Goal: Task Accomplishment & Management: Manage account settings

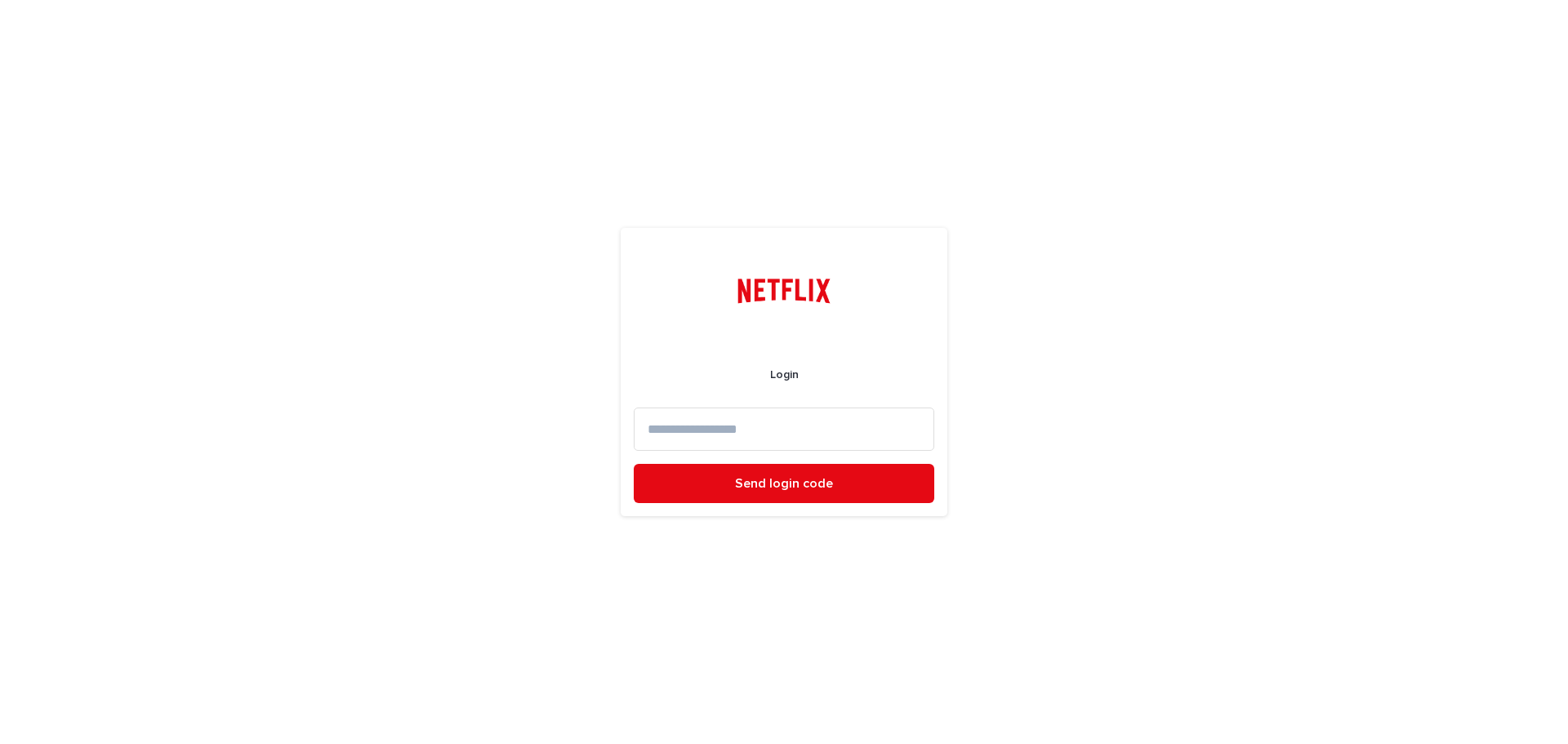
click at [755, 428] on input at bounding box center [784, 430] width 301 height 44
click at [814, 432] on input "**********" at bounding box center [784, 430] width 301 height 44
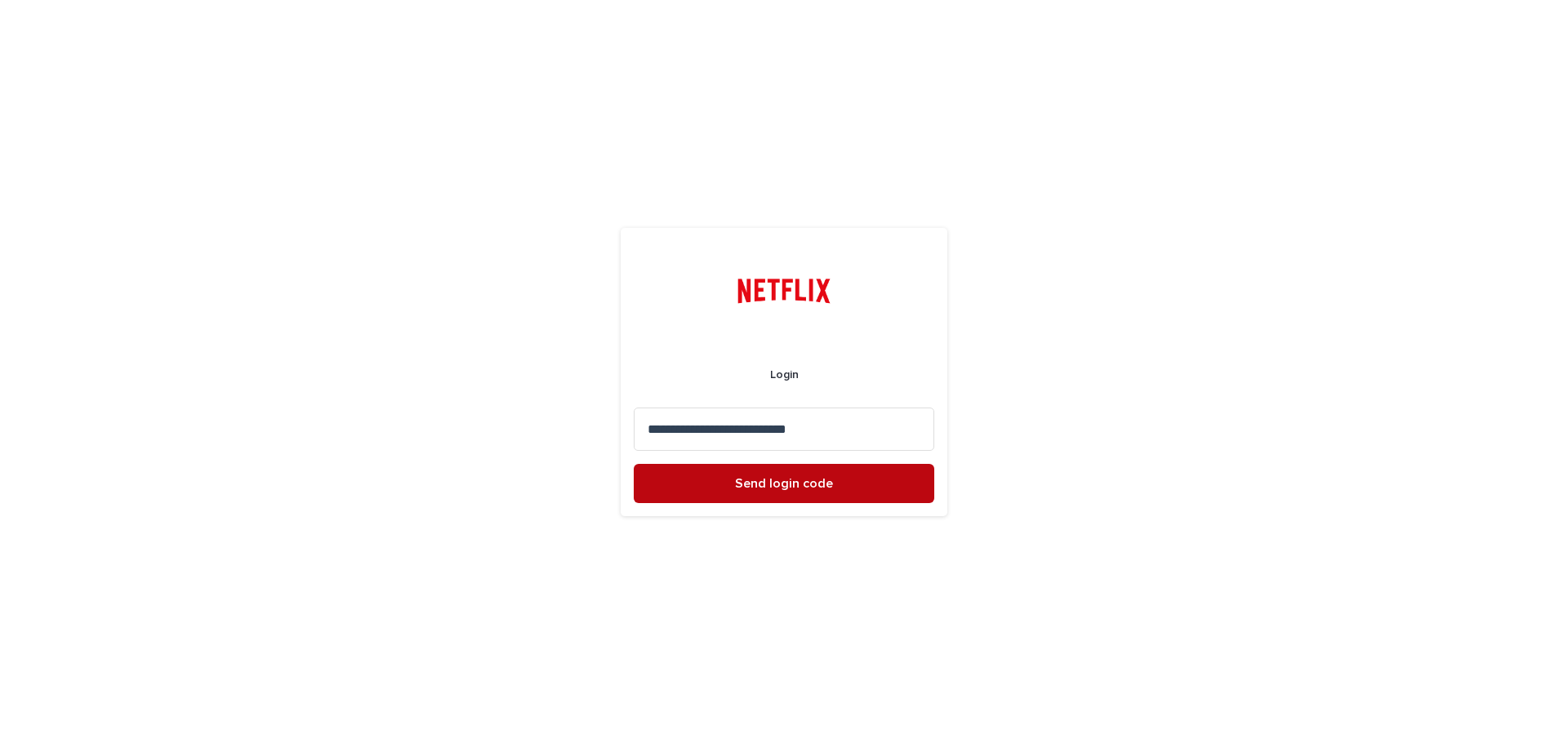
type input "**********"
click at [729, 487] on button "Send login code" at bounding box center [784, 484] width 301 height 39
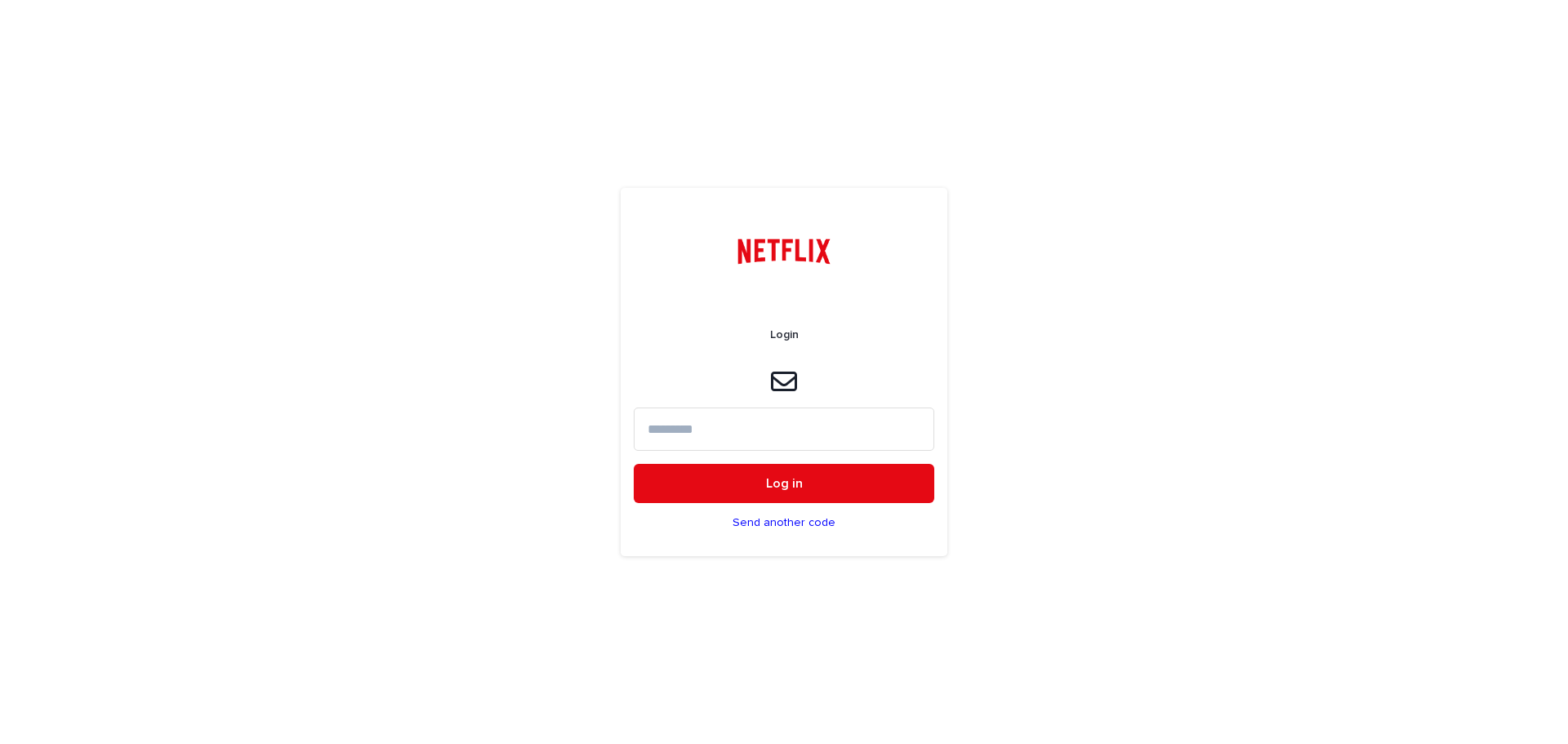
click at [771, 424] on input at bounding box center [784, 430] width 301 height 44
click at [1222, 691] on div "Login Log in Send another code" at bounding box center [784, 372] width 1568 height 744
click at [719, 432] on input at bounding box center [784, 430] width 301 height 44
paste input "******"
type input "******"
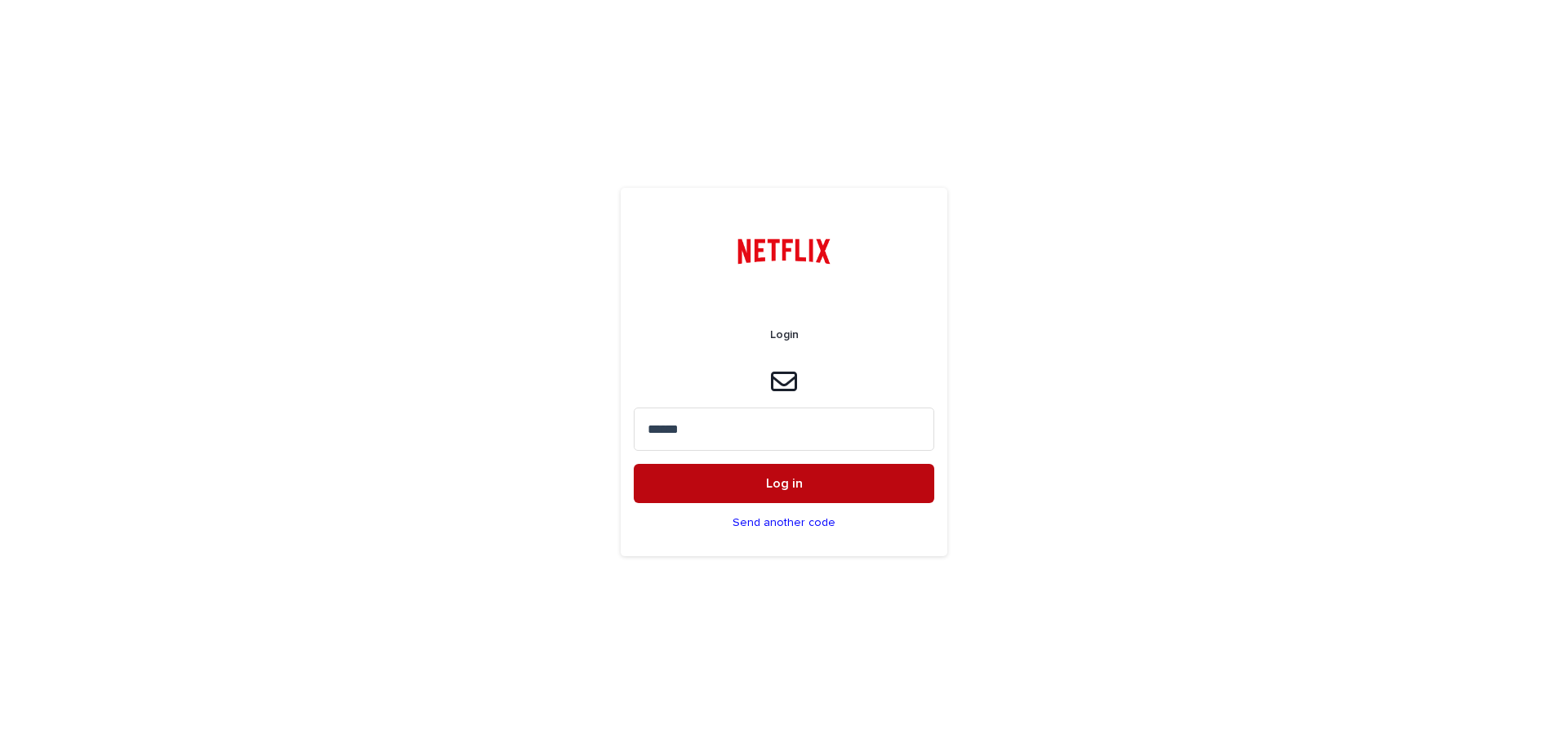
click at [735, 477] on button "Log in" at bounding box center [784, 484] width 301 height 39
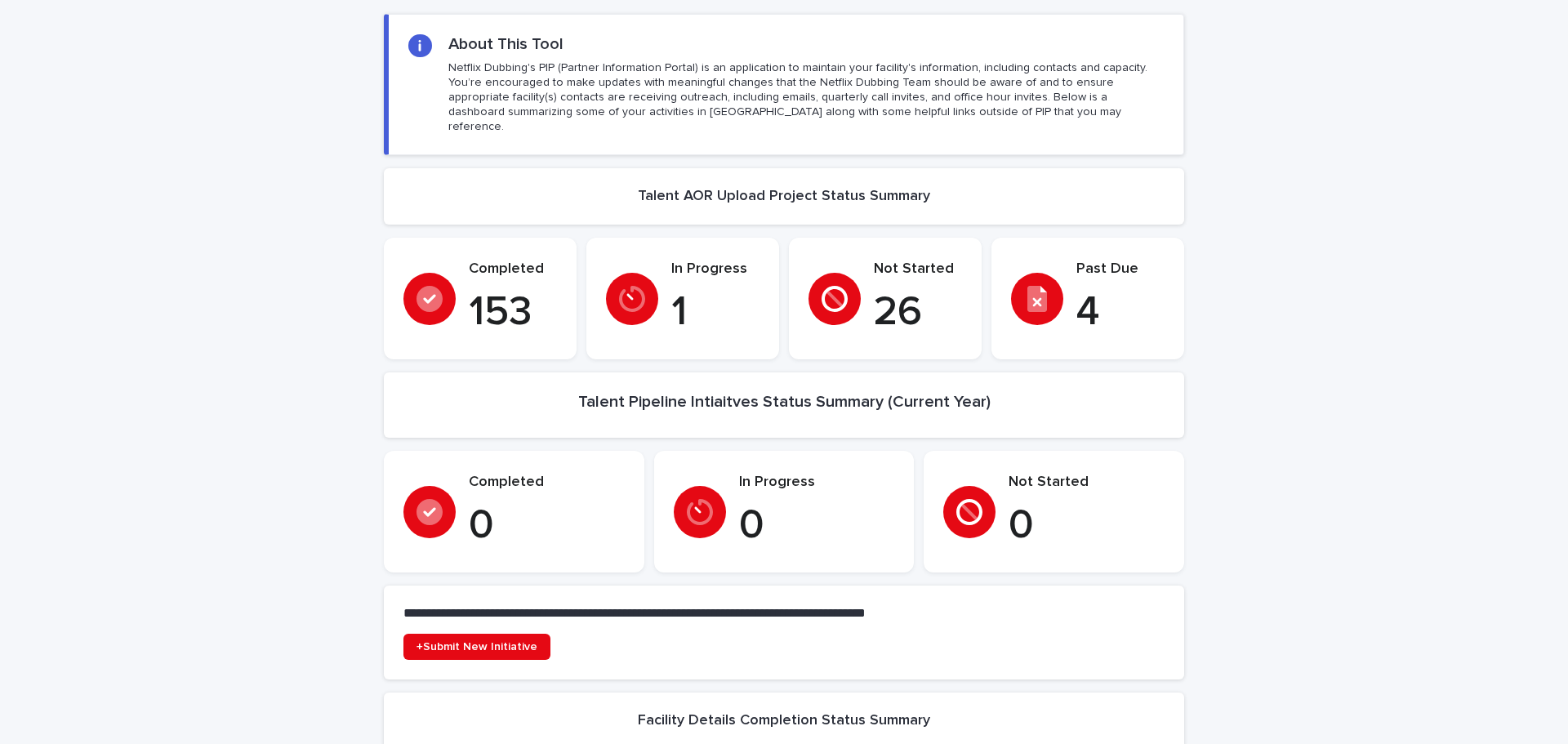
scroll to position [164, 0]
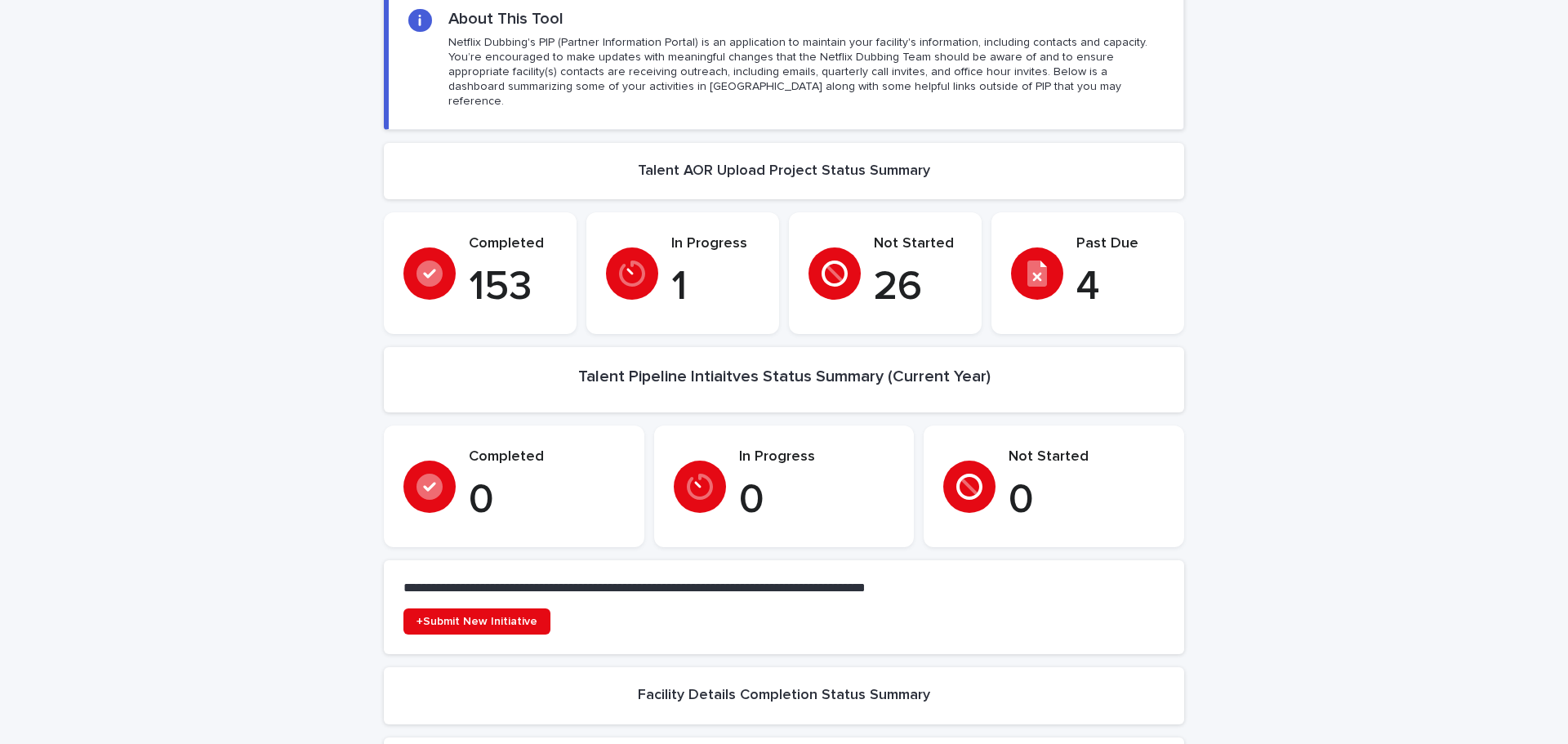
click at [633, 260] on icon at bounding box center [632, 273] width 26 height 26
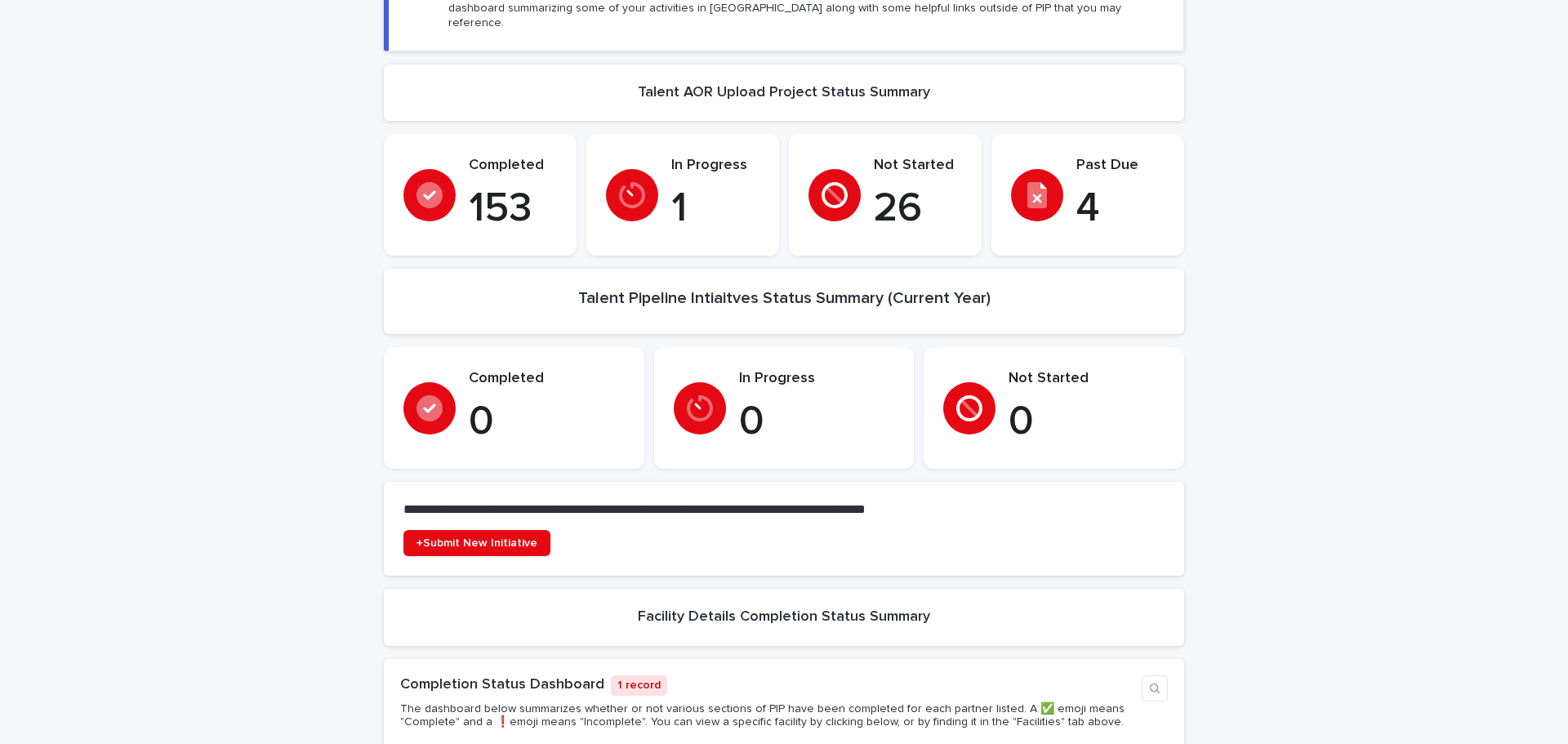
scroll to position [0, 0]
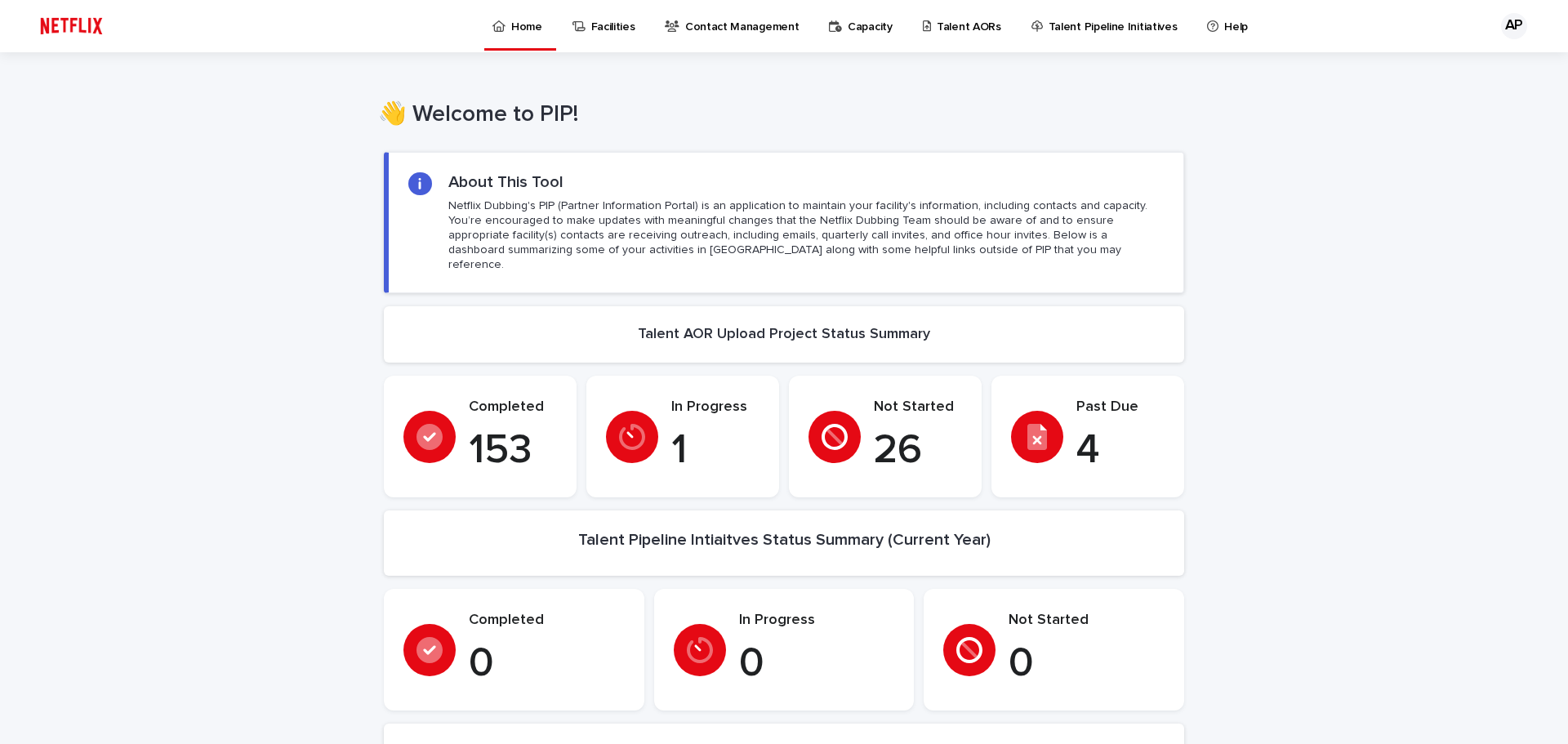
click at [923, 28] on div "Talent AORs" at bounding box center [965, 17] width 87 height 34
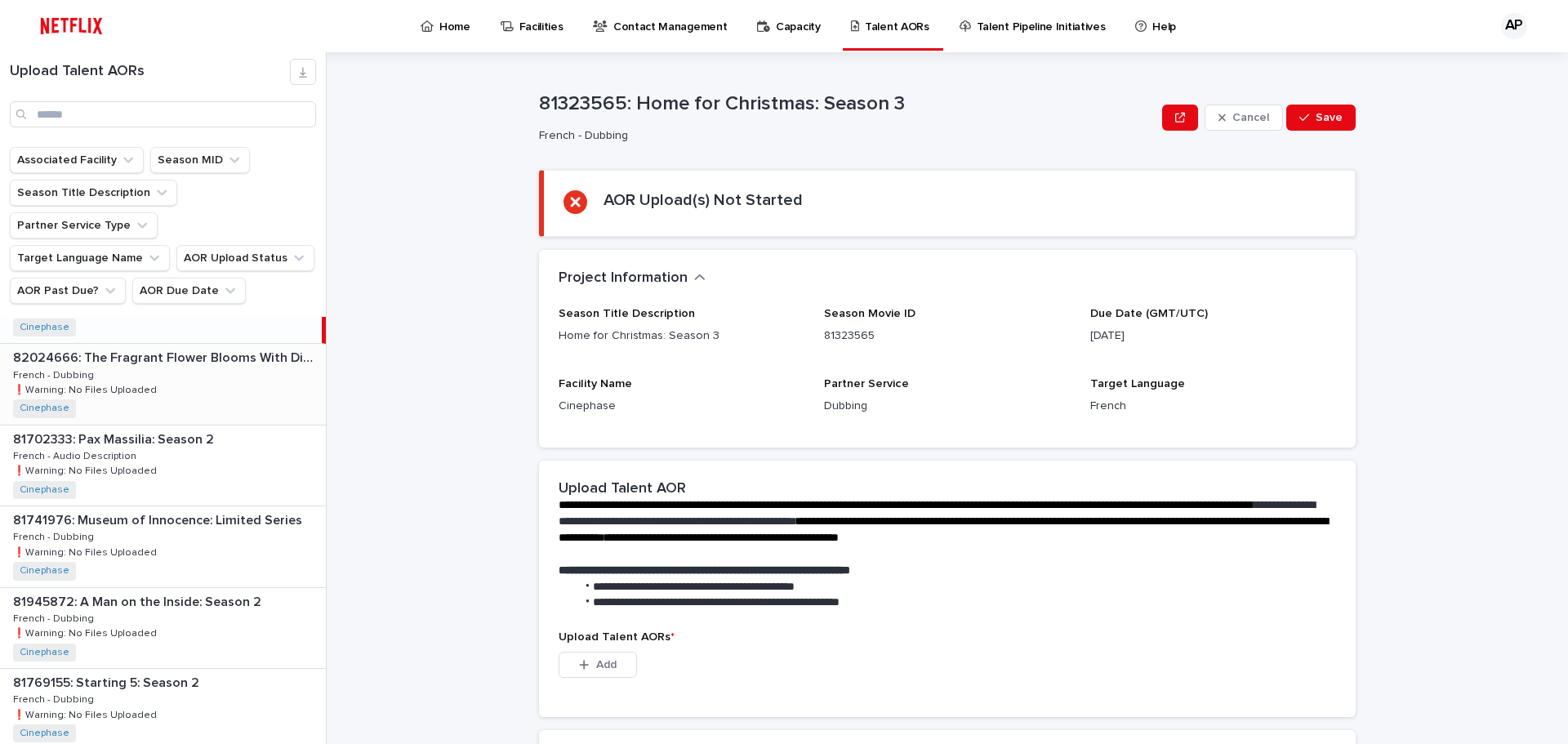
scroll to position [81, 0]
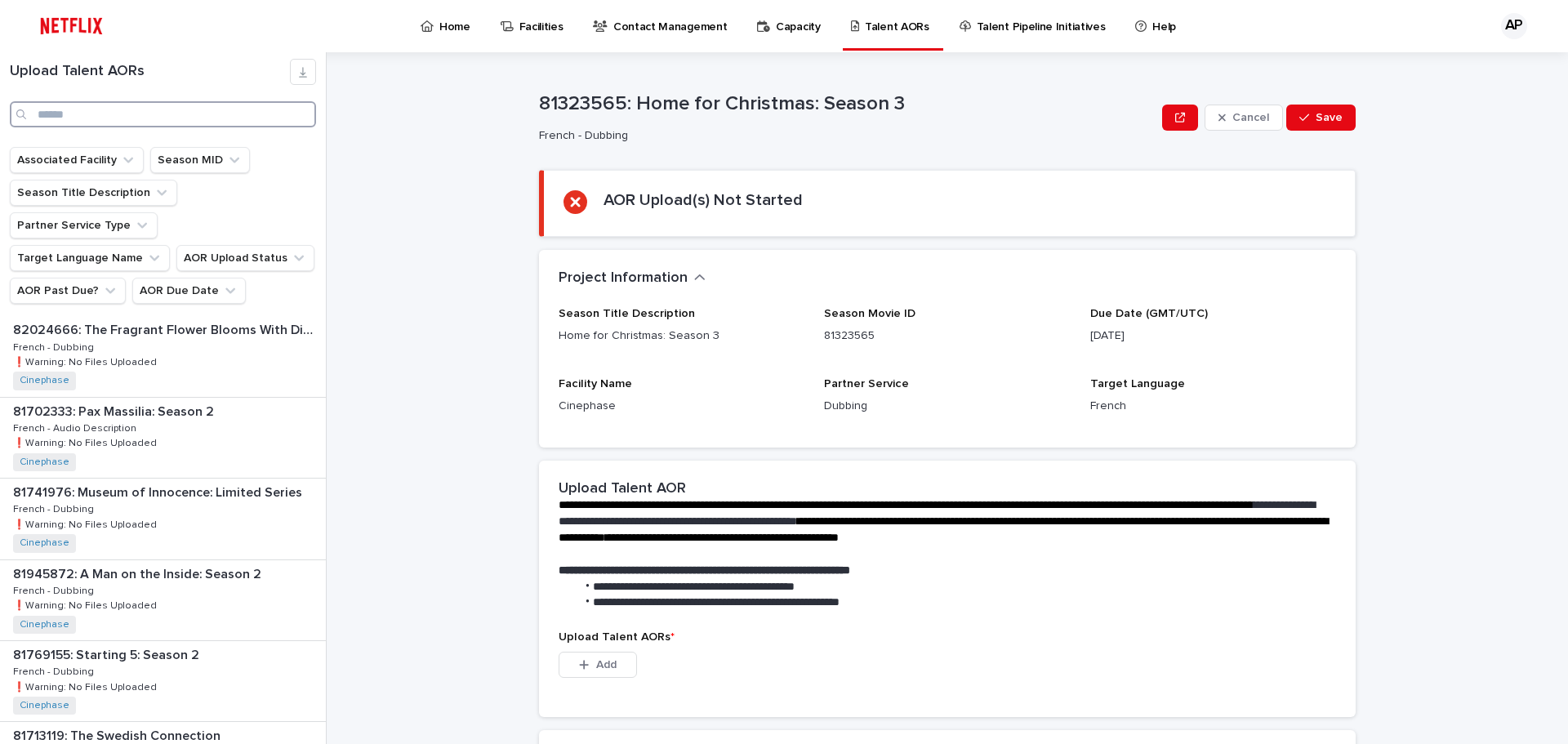
click at [128, 106] on input "Search" at bounding box center [163, 114] width 306 height 26
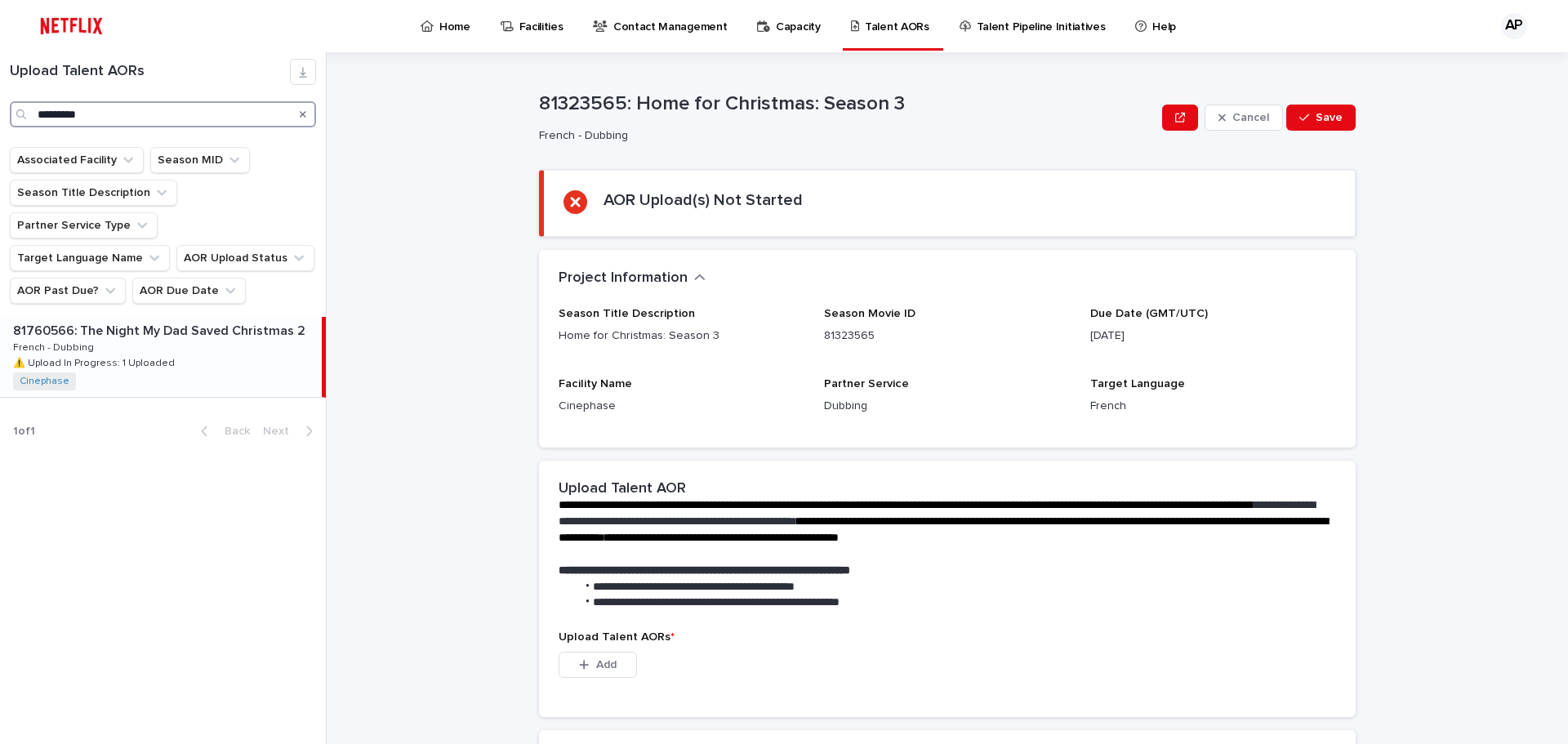
type input "*********"
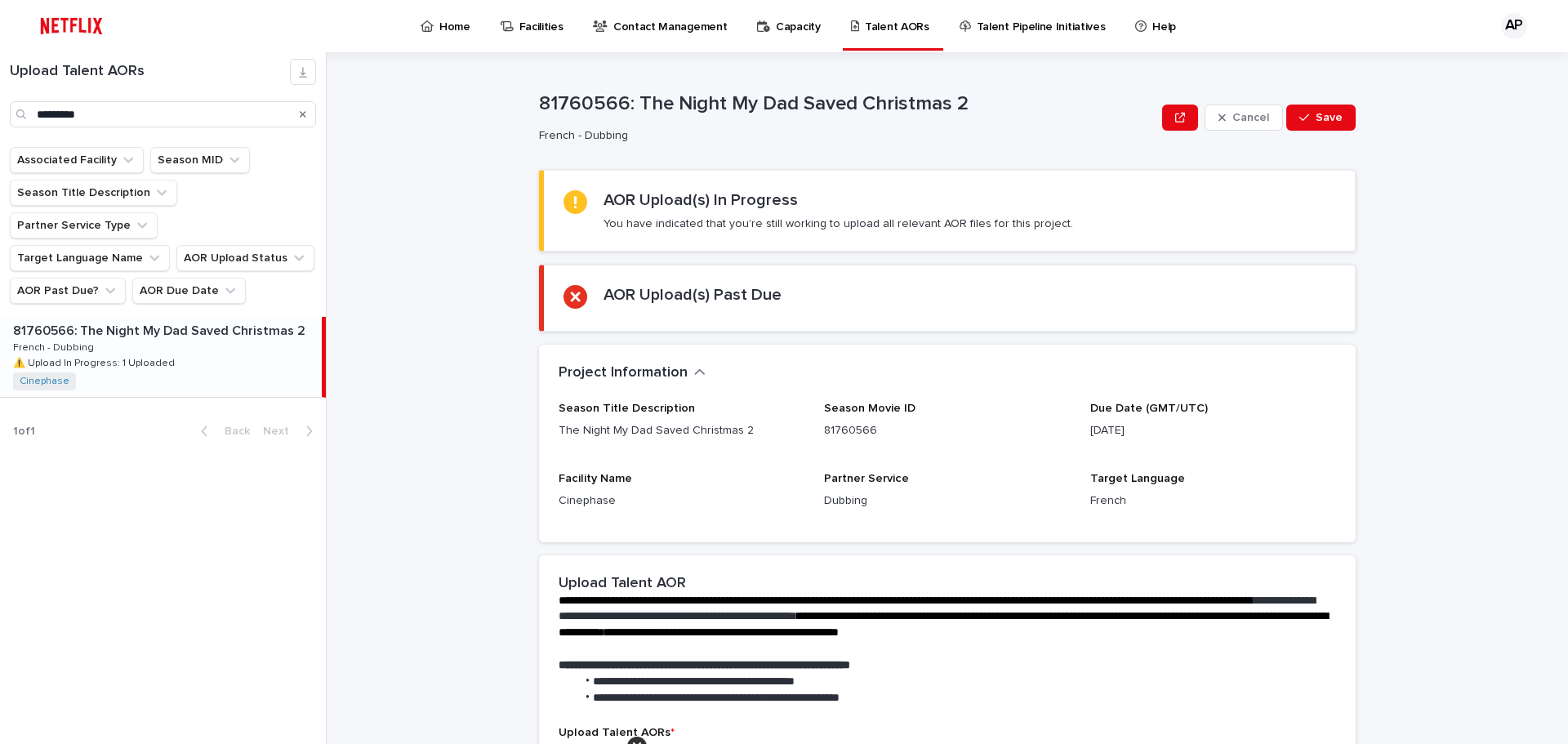
click at [196, 322] on div "81760566: The Night My Dad Saved Christmas 2 81760566: The Night My Dad Saved C…" at bounding box center [160, 357] width 321 height 80
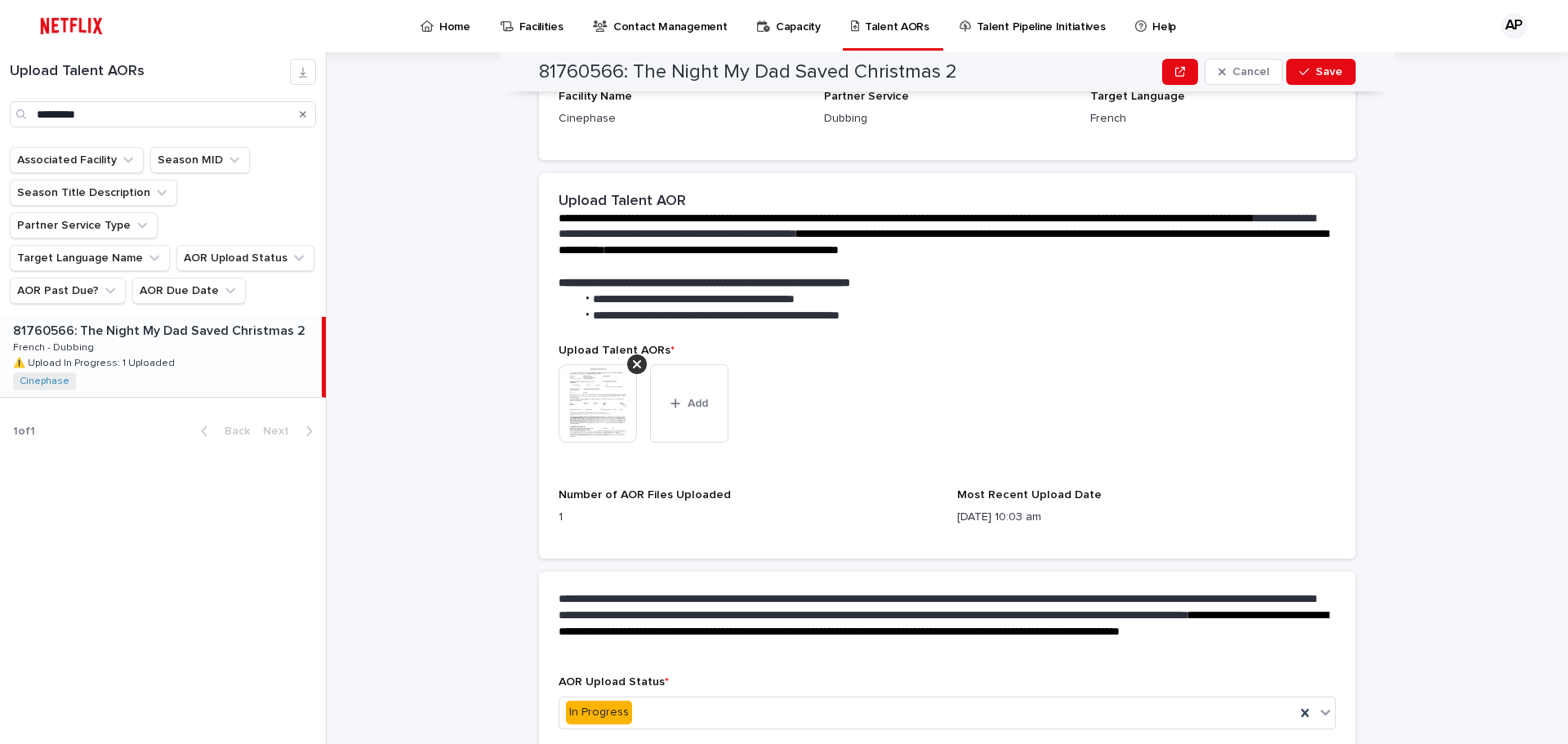
scroll to position [408, 0]
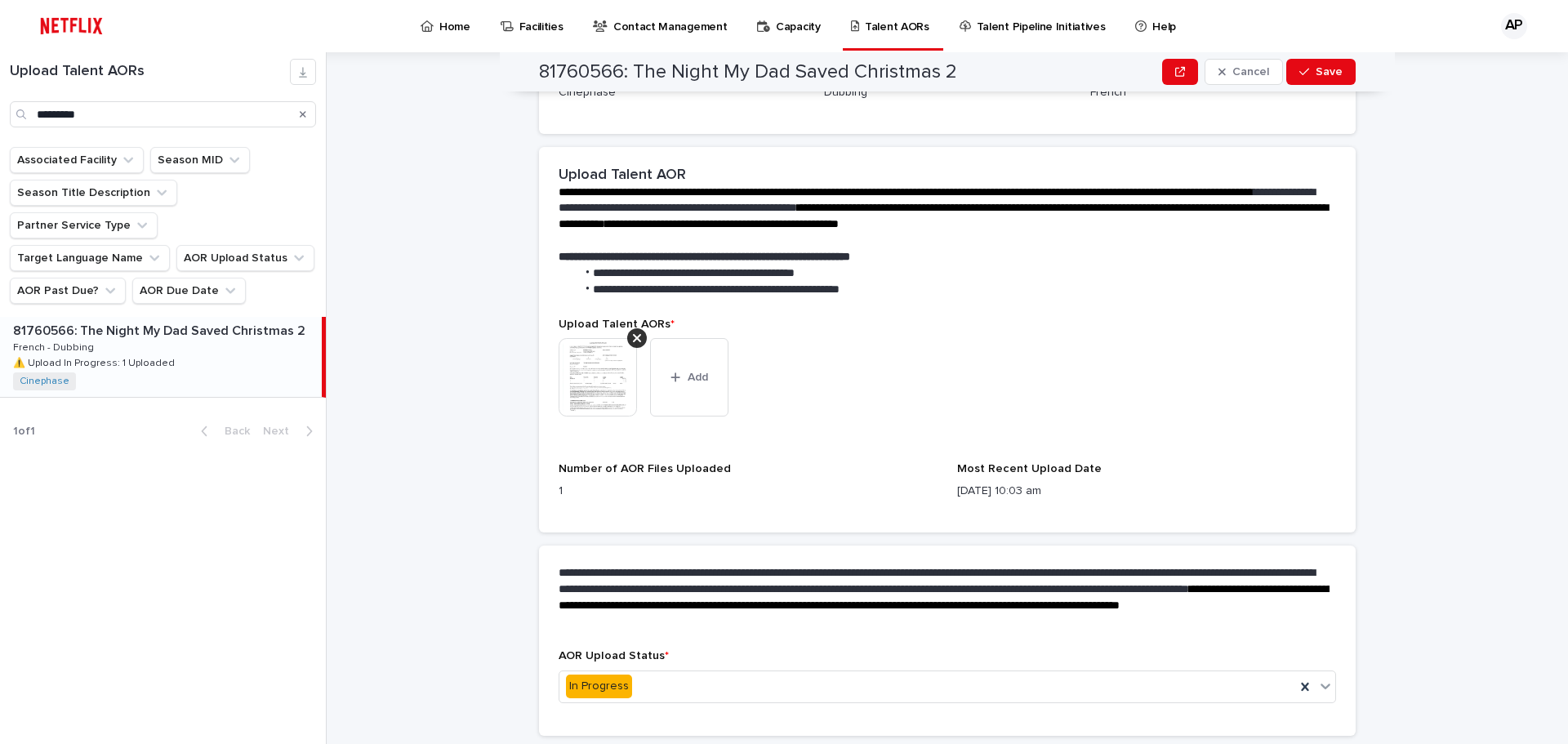
click at [590, 383] on img at bounding box center [598, 377] width 78 height 78
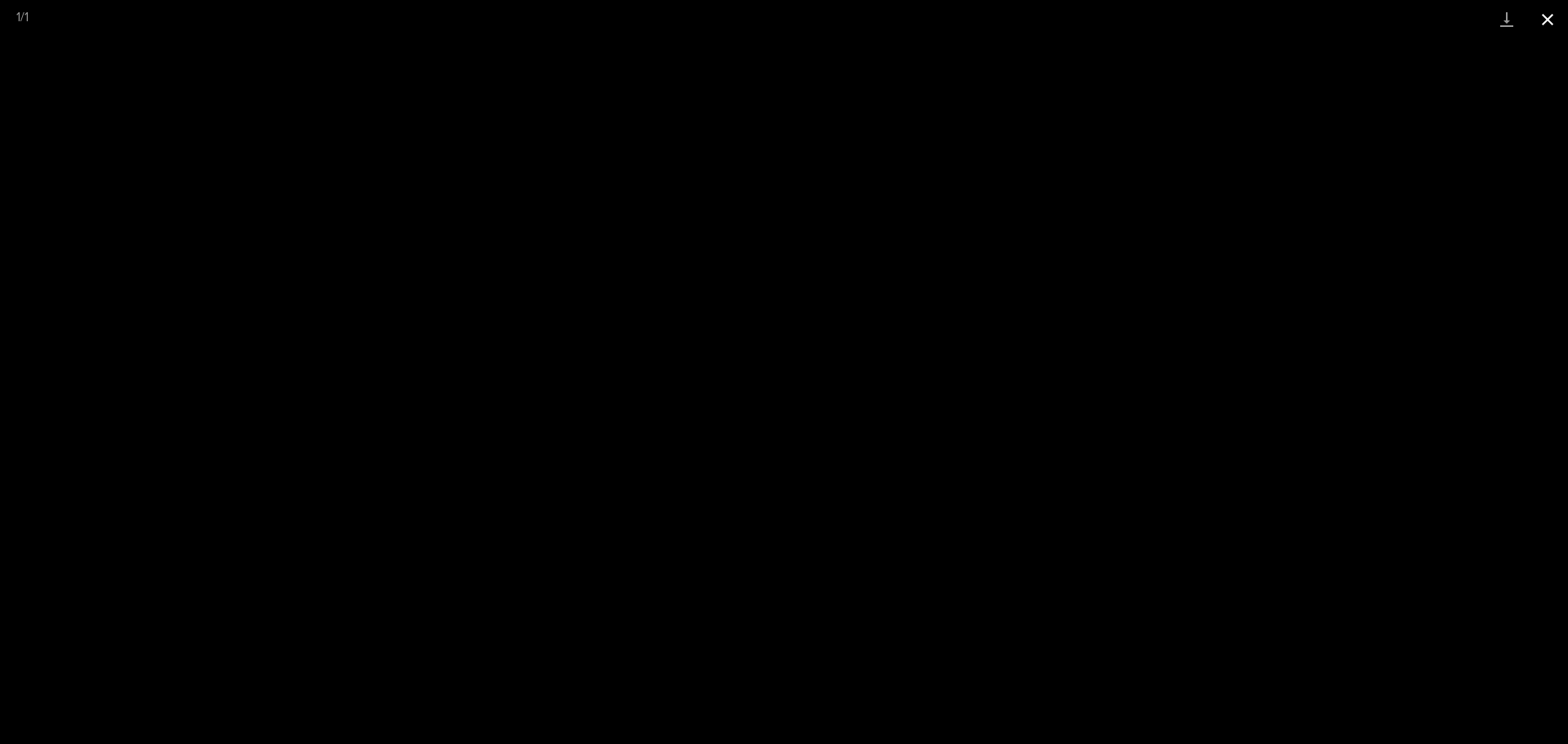
click at [1551, 15] on button "Close gallery" at bounding box center [1547, 19] width 41 height 39
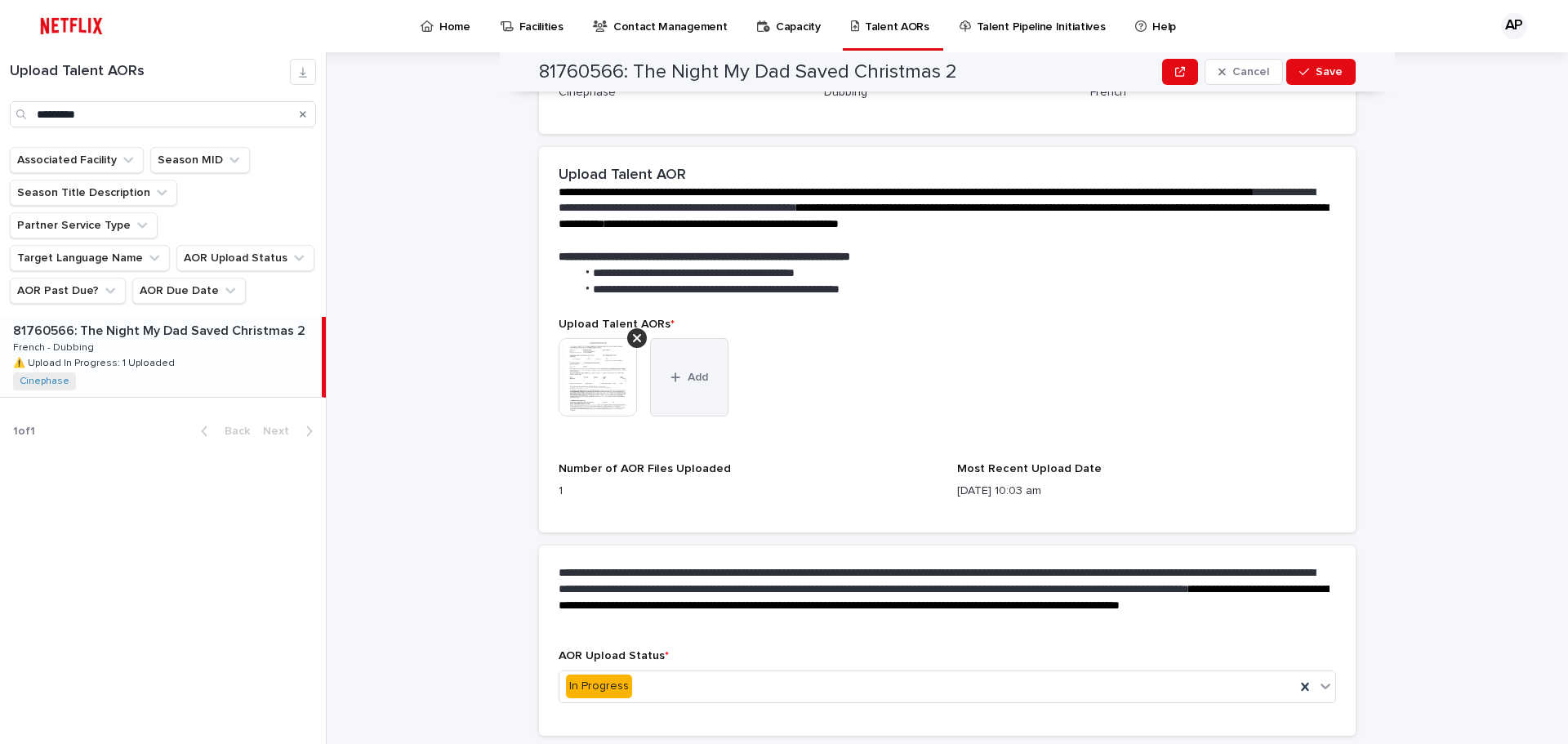
click at [671, 375] on icon "button" at bounding box center [676, 378] width 10 height 12
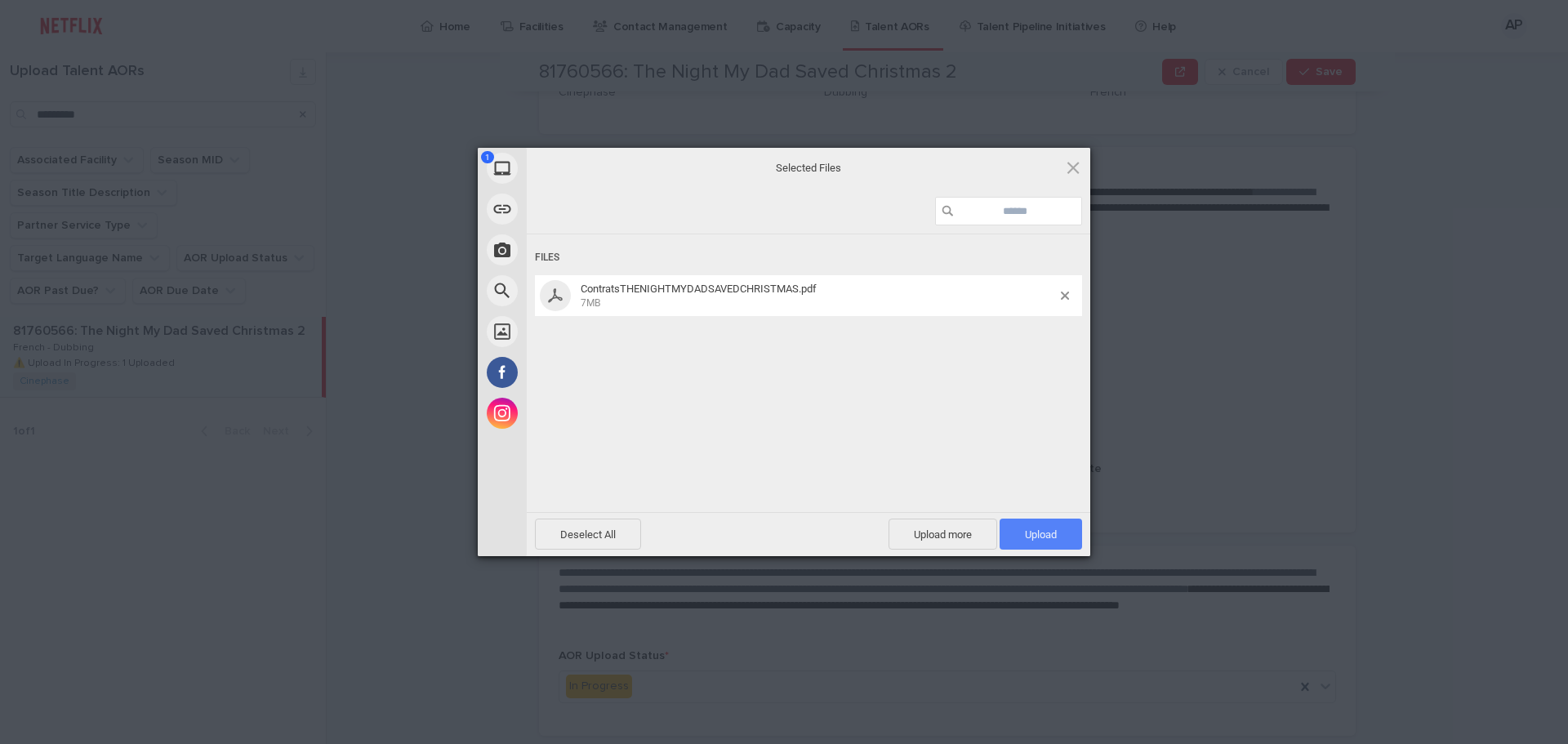
click at [1027, 536] on span "Upload 1" at bounding box center [1041, 535] width 32 height 13
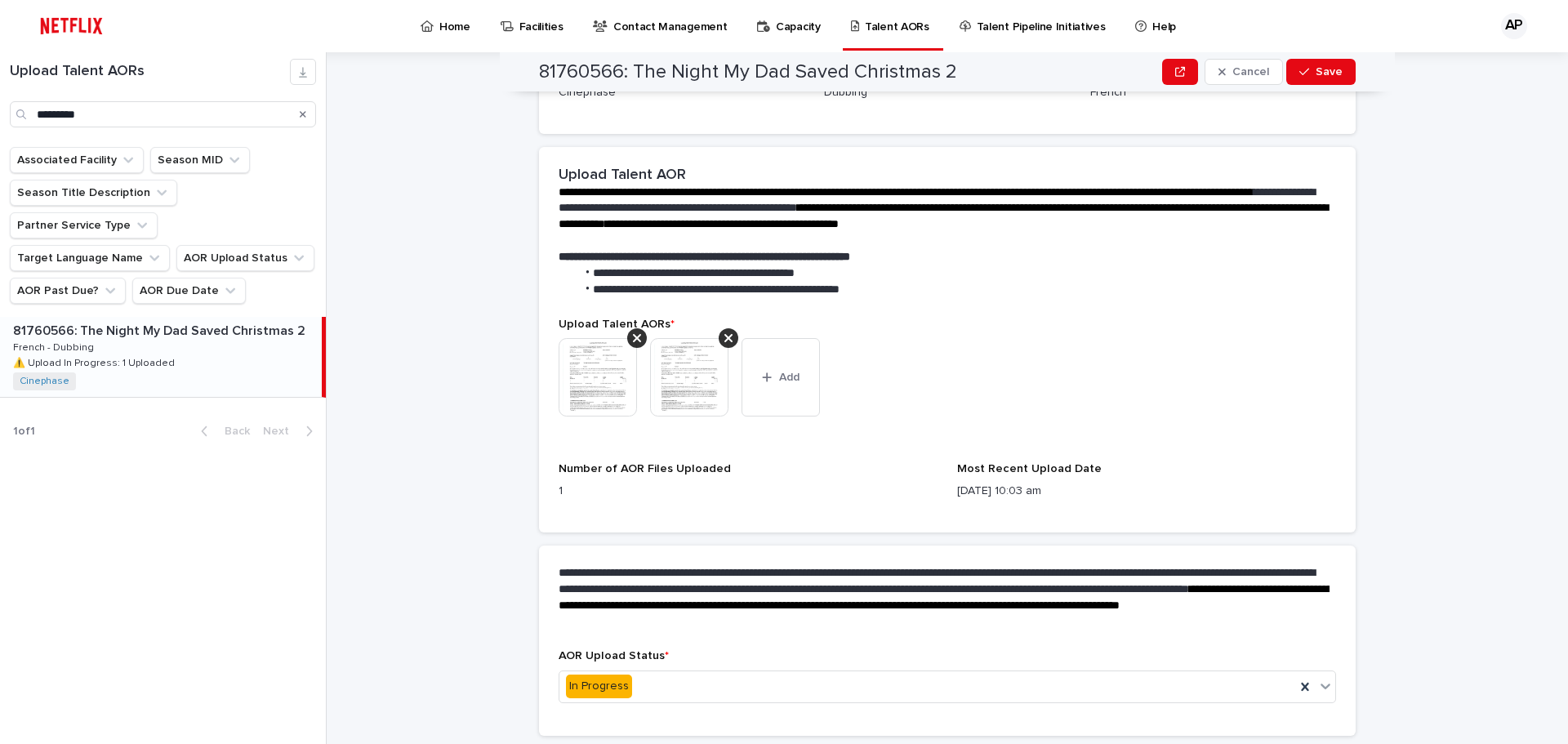
click at [698, 381] on img at bounding box center [688, 377] width 78 height 78
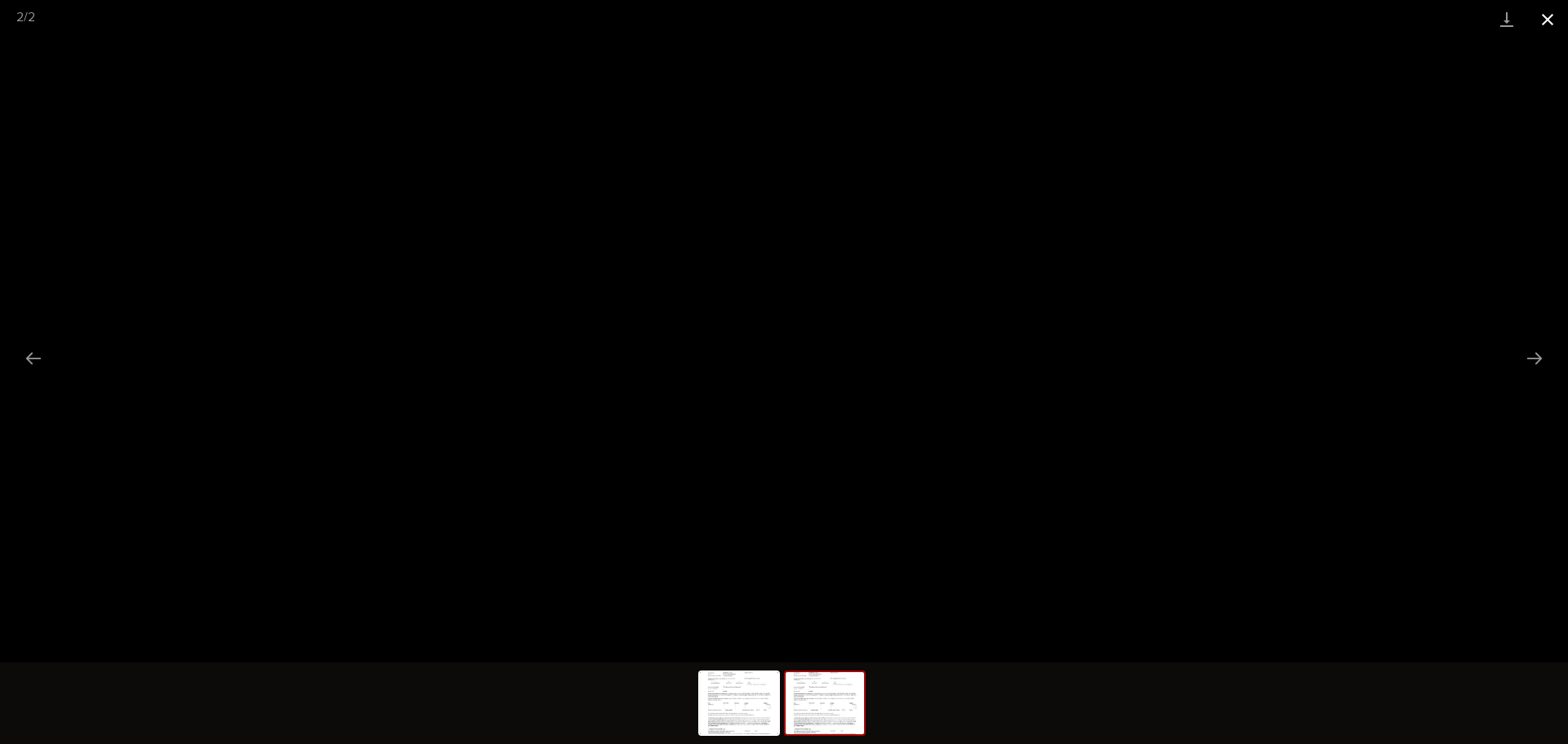
click at [1551, 26] on button "Close gallery" at bounding box center [1547, 19] width 41 height 39
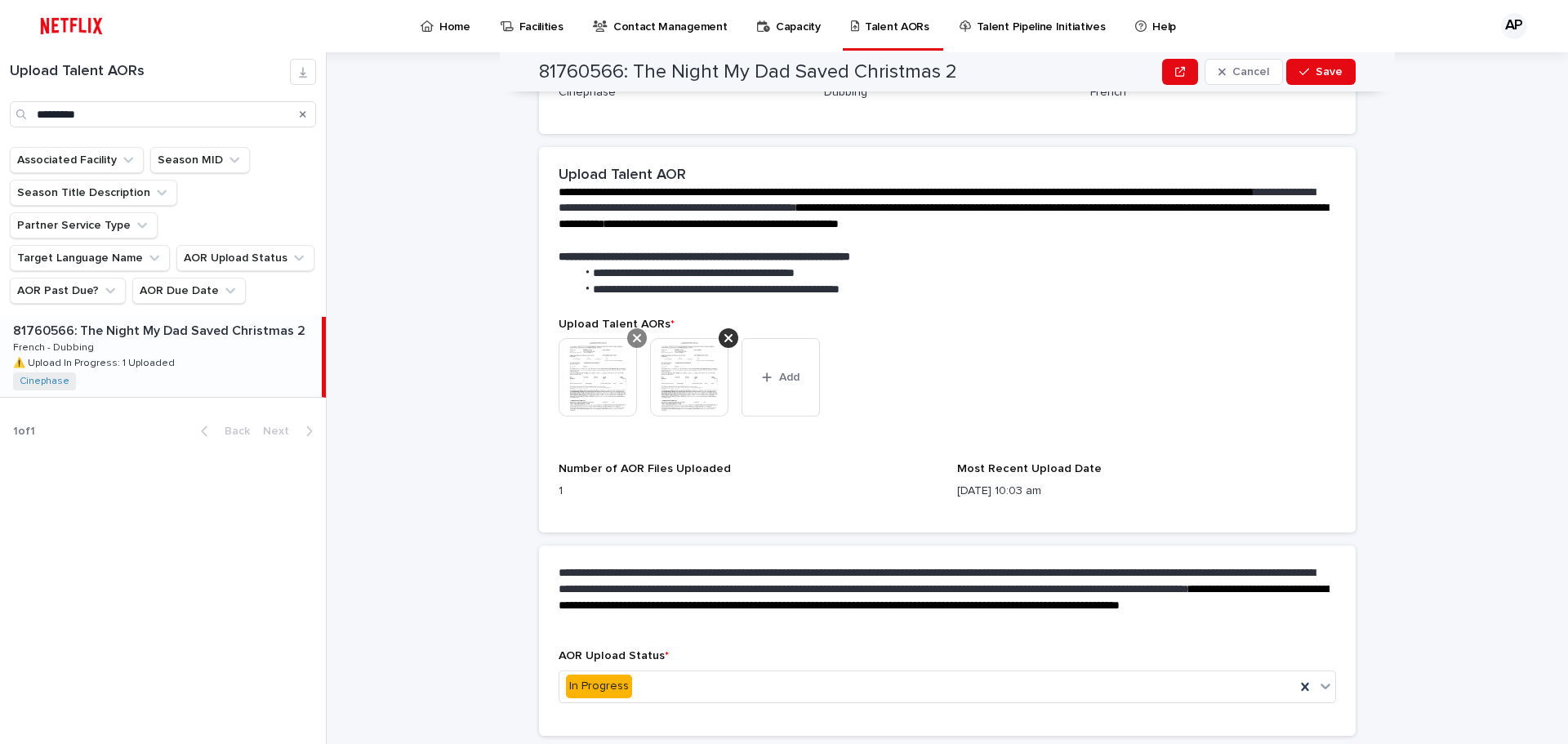
click at [633, 342] on icon at bounding box center [637, 338] width 8 height 13
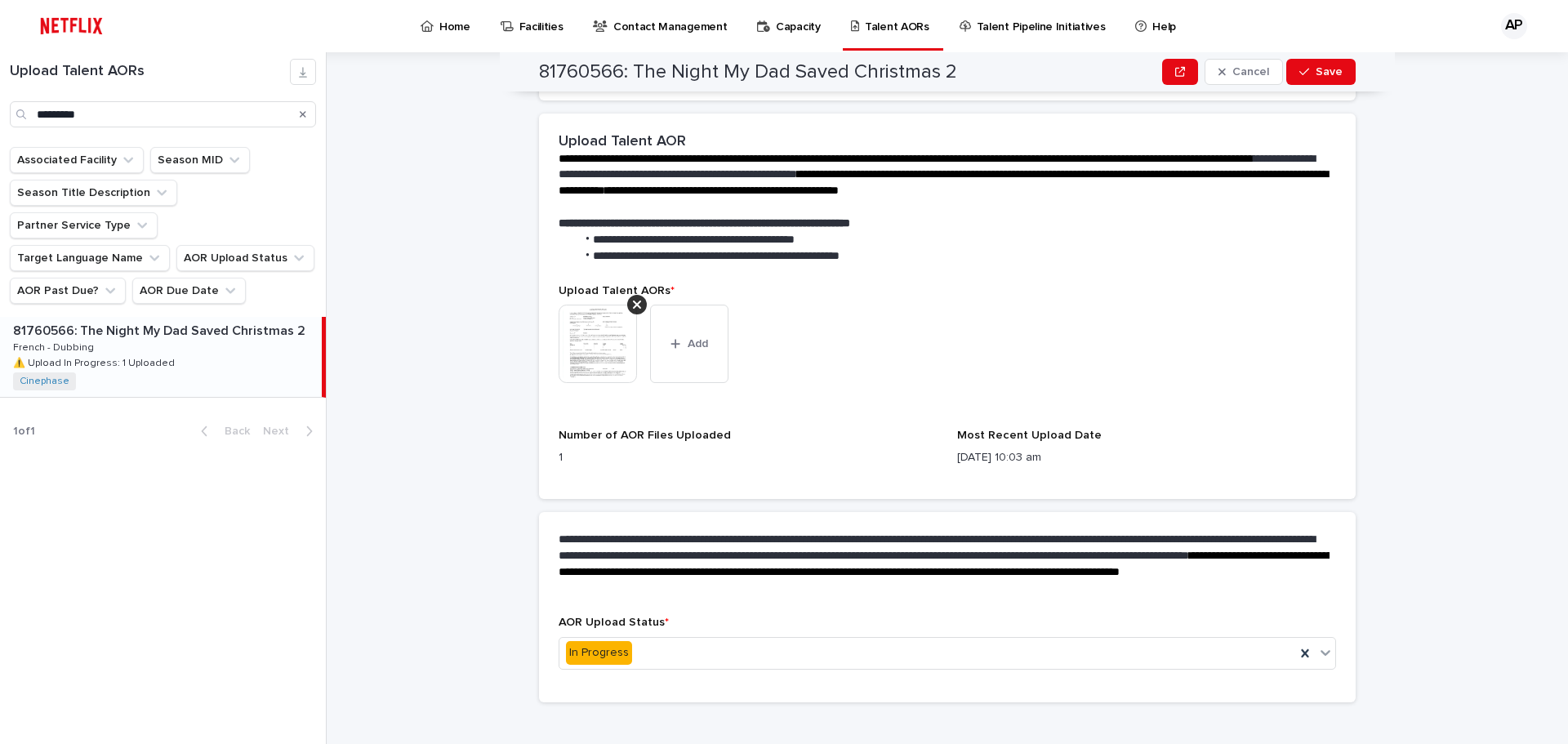
scroll to position [459, 0]
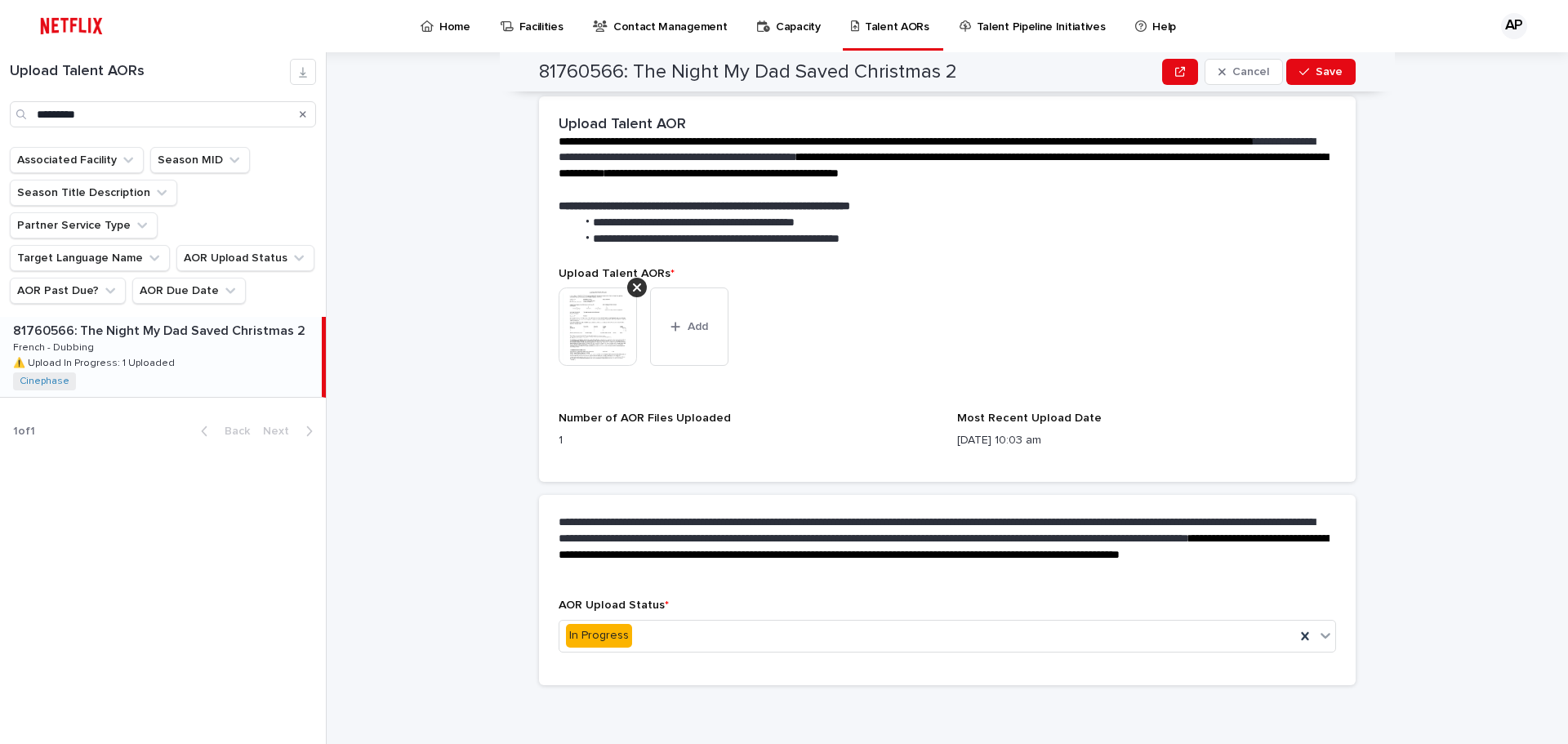
click at [603, 317] on img at bounding box center [598, 326] width 78 height 78
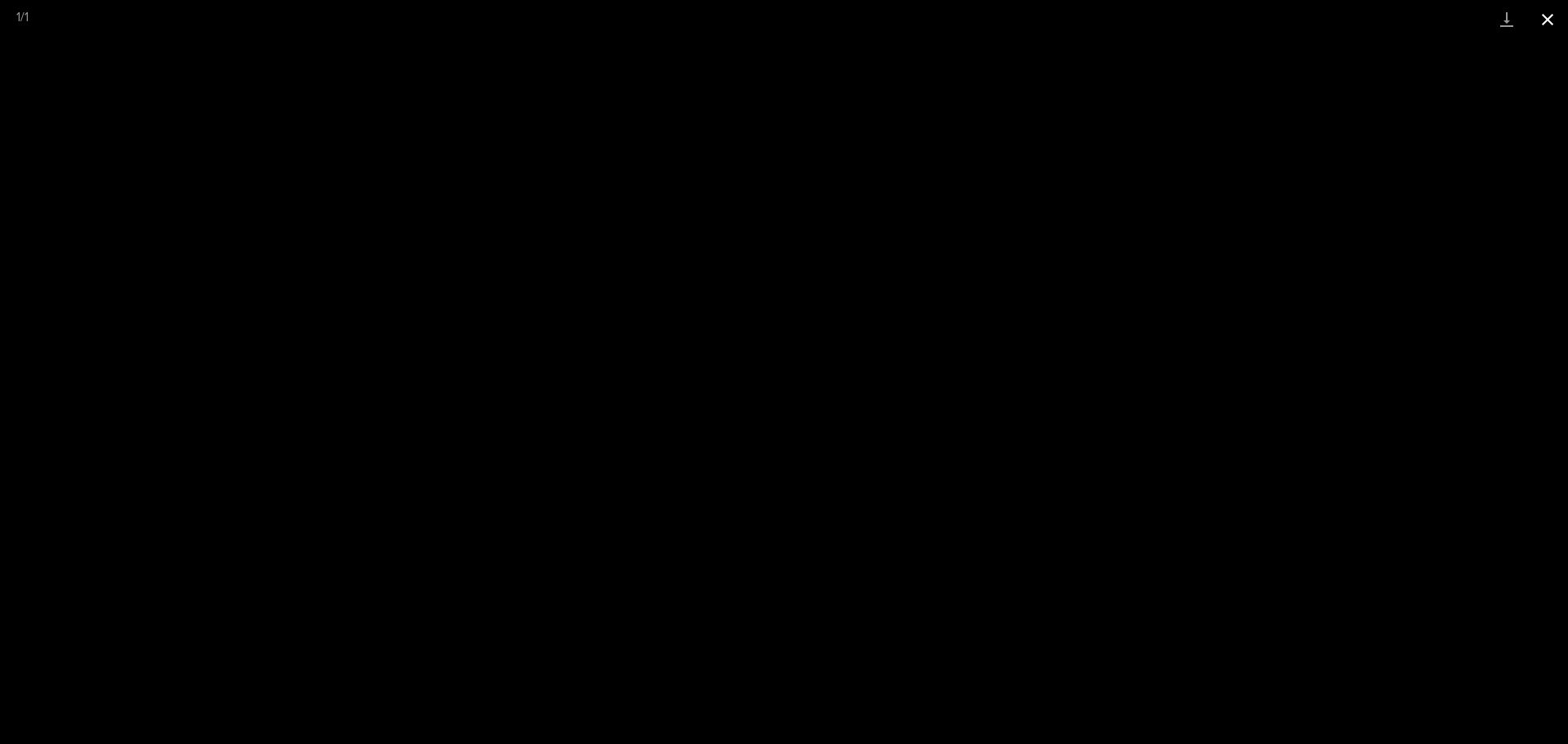
click at [1539, 26] on button "Close gallery" at bounding box center [1547, 19] width 41 height 39
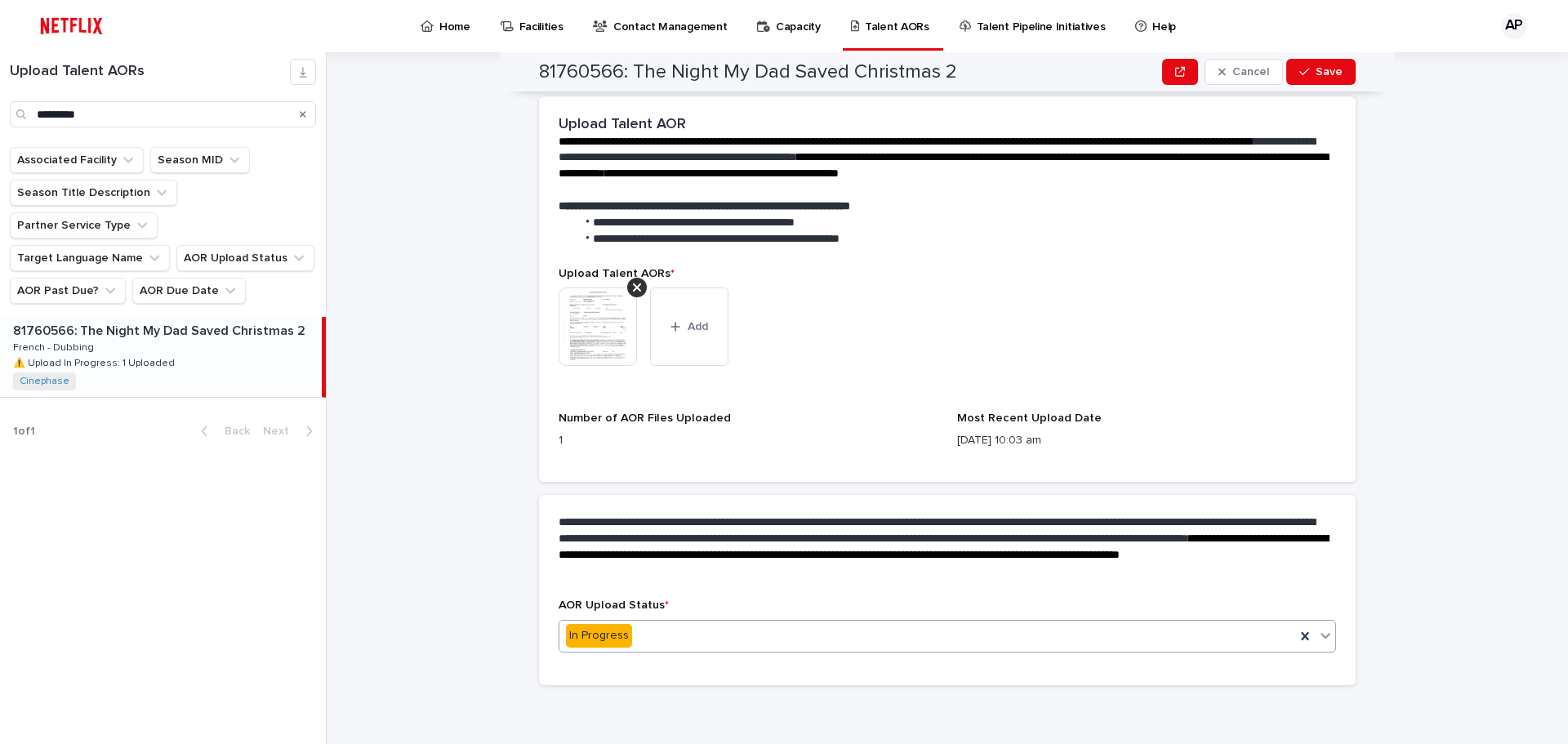
click at [871, 643] on div "In Progress" at bounding box center [927, 636] width 736 height 27
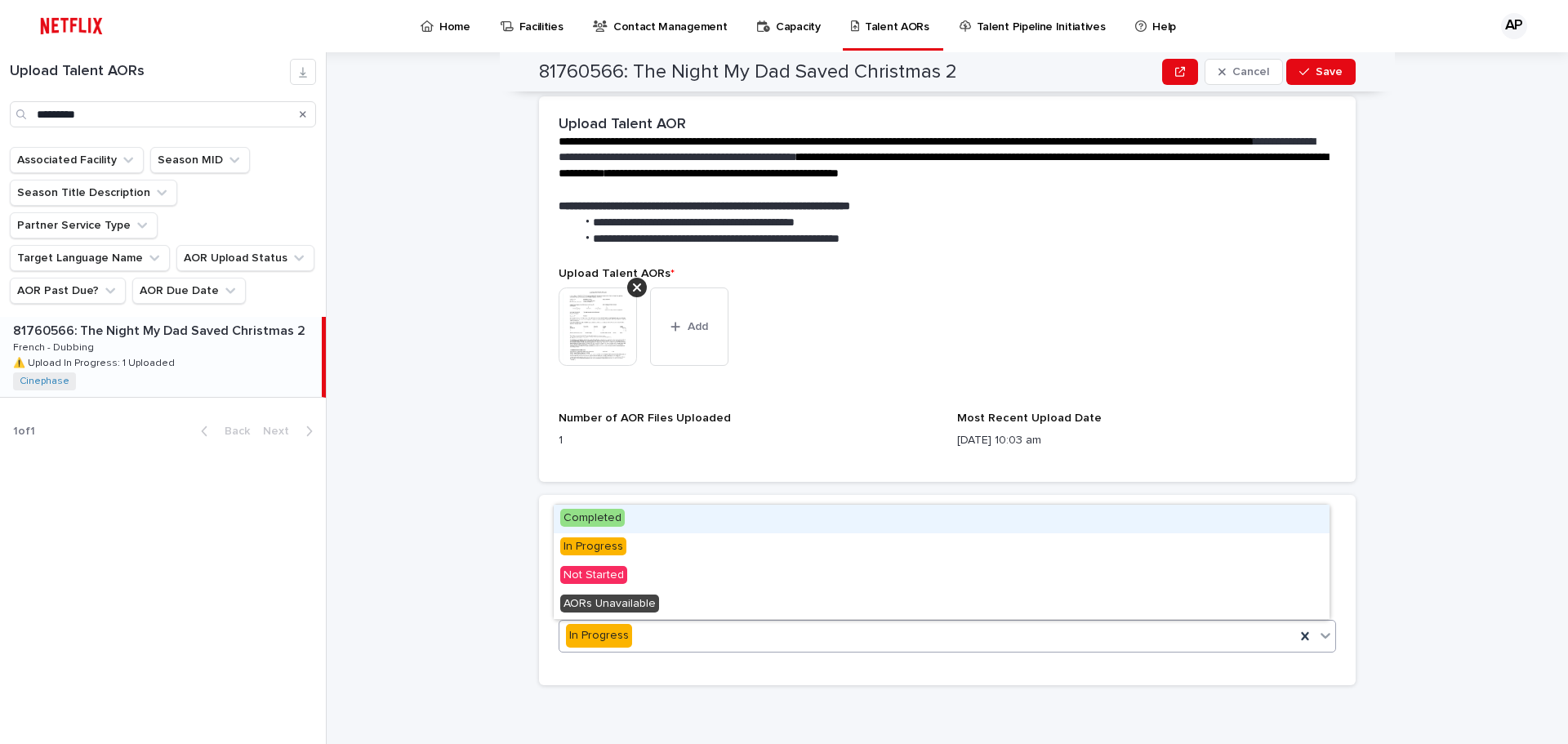
click at [574, 515] on span "Completed" at bounding box center [592, 517] width 65 height 18
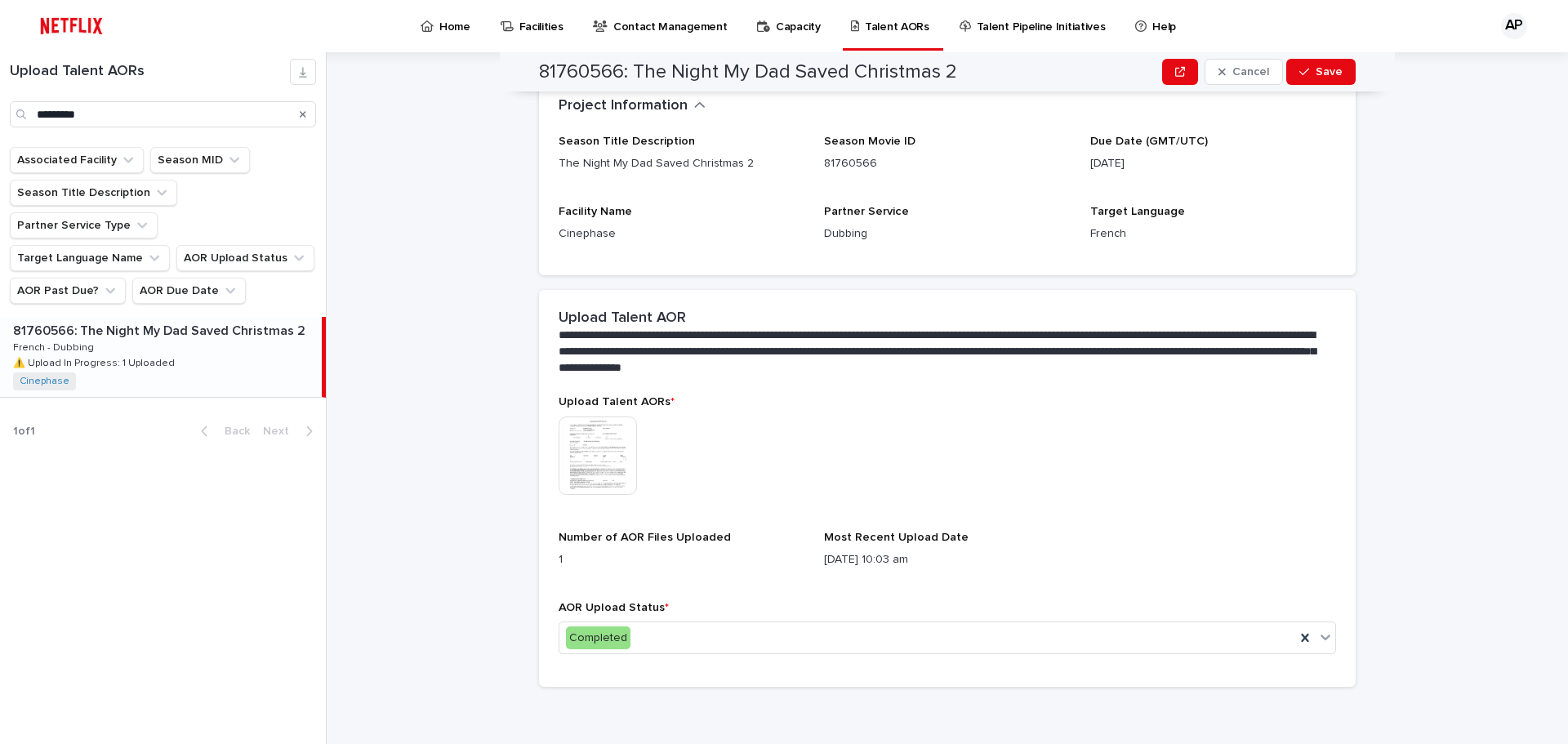
scroll to position [267, 0]
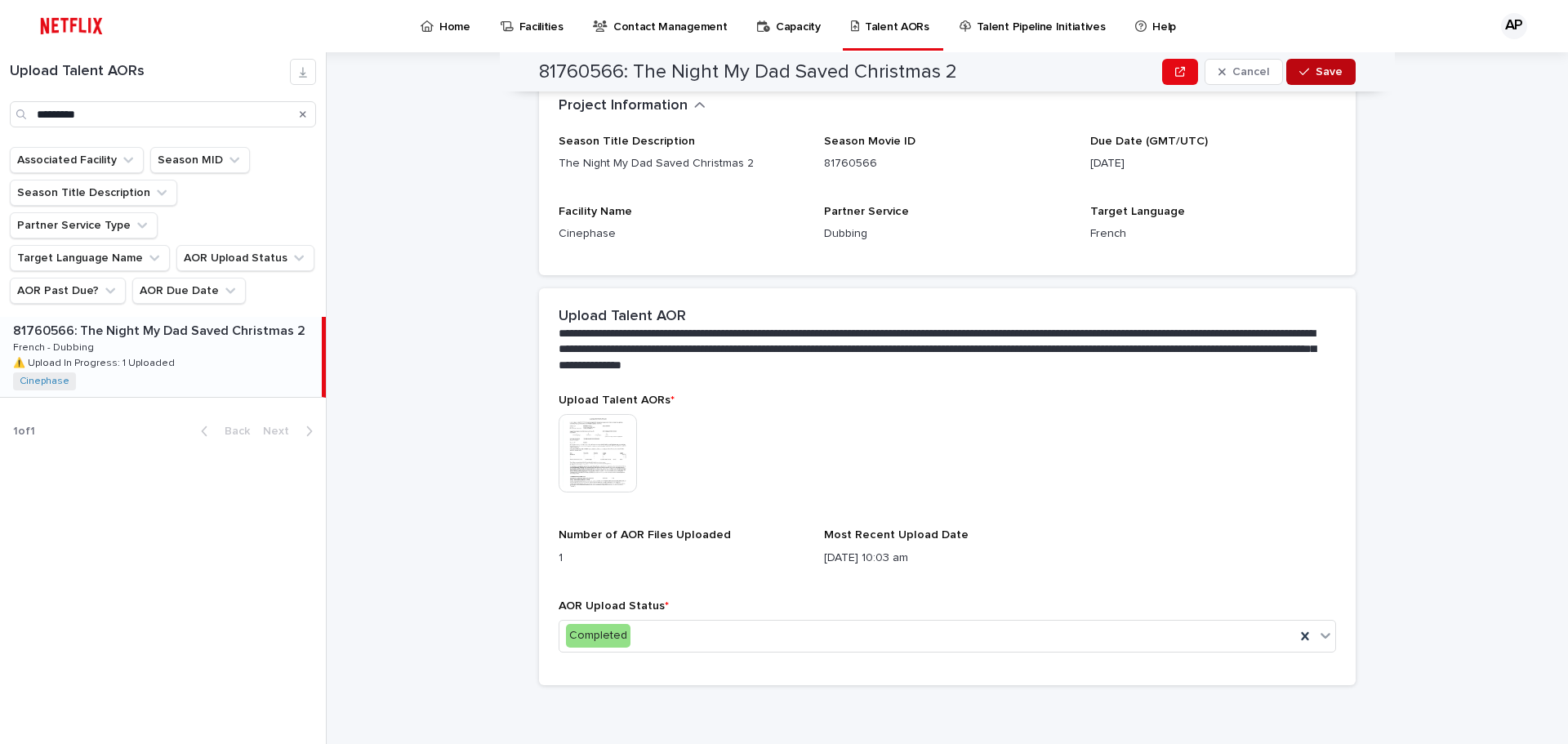
click at [1315, 66] on span "Save" at bounding box center [1329, 72] width 27 height 12
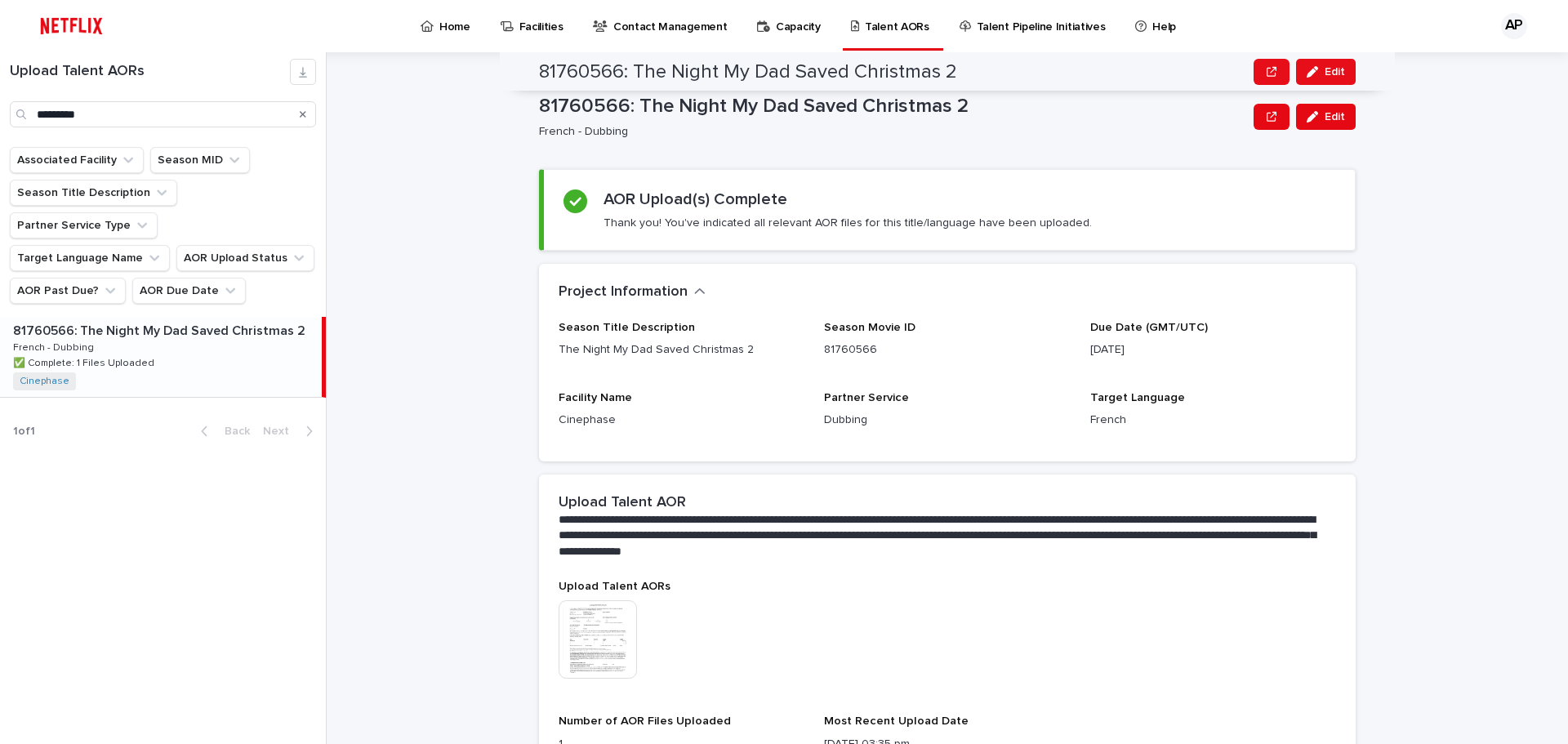
scroll to position [0, 0]
